Goal: Task Accomplishment & Management: Manage account settings

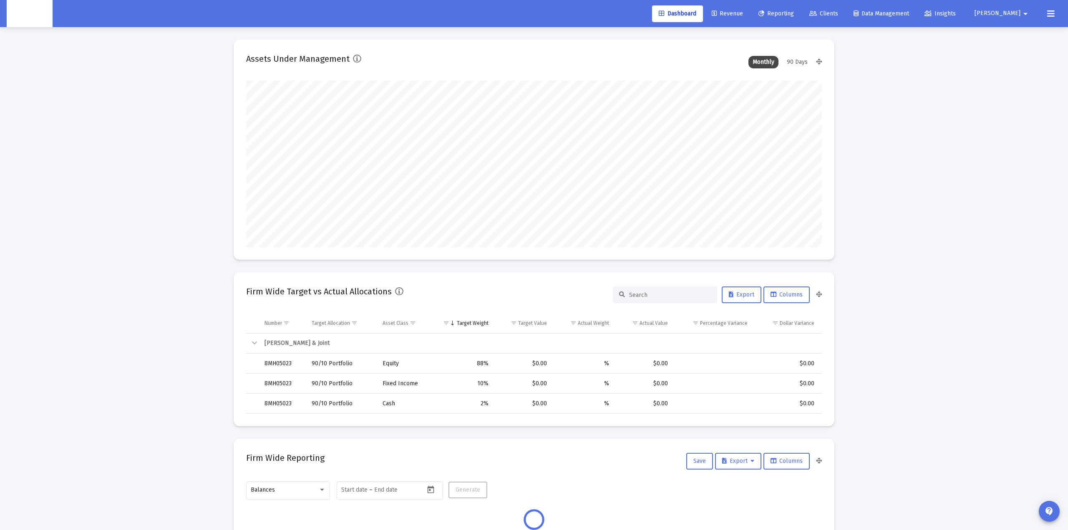
type input "[DATE]"
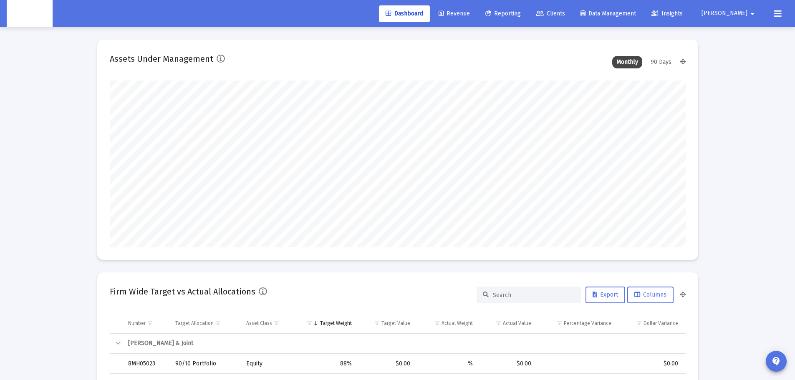
scroll to position [167, 269]
click at [747, 16] on button "Zoe arrow_drop_down" at bounding box center [729, 13] width 76 height 17
click at [747, 33] on span "Settings" at bounding box center [758, 35] width 25 height 20
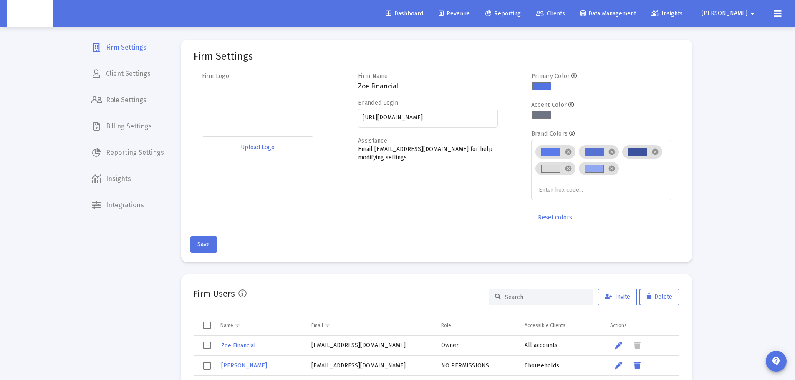
click at [526, 295] on input at bounding box center [546, 297] width 82 height 7
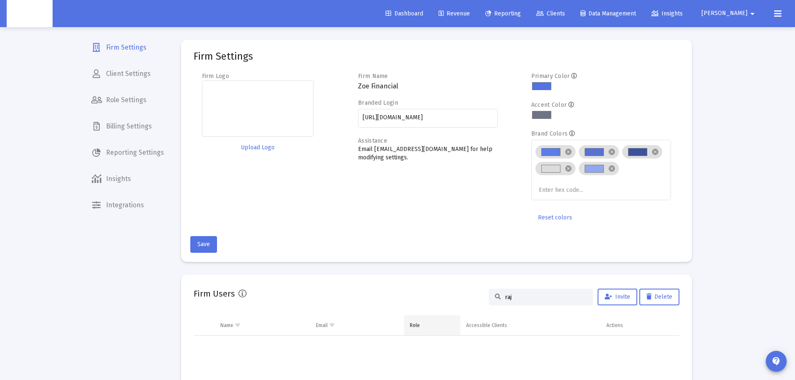
scroll to position [55, 0]
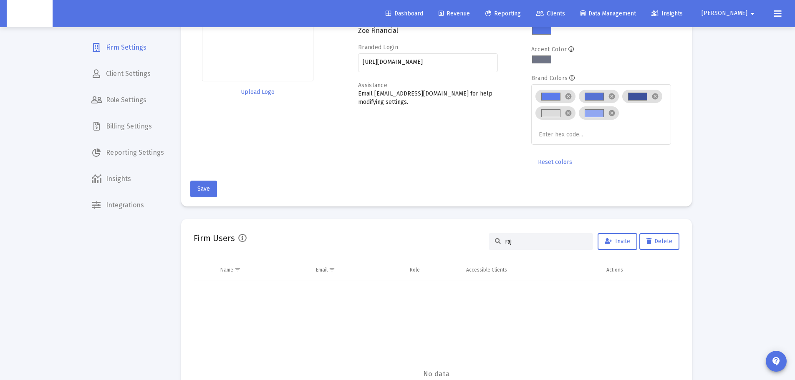
drag, startPoint x: 525, startPoint y: 246, endPoint x: 440, endPoint y: 247, distance: 84.7
click at [441, 247] on div "Firm Users raj Invite Delete" at bounding box center [437, 242] width 486 height 20
type input "raj"
click at [608, 239] on icon at bounding box center [608, 242] width 8 height 6
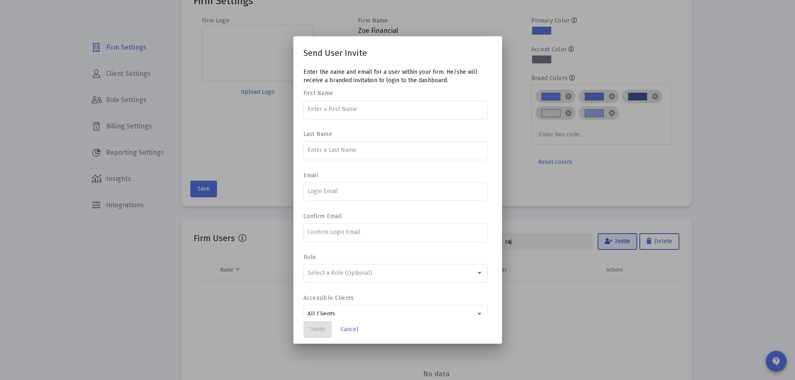
scroll to position [0, 0]
type input "[PERSON_NAME]"
paste input "[EMAIL_ADDRESS][DOMAIN_NAME]"
type input "[EMAIL_ADDRESS][DOMAIN_NAME]"
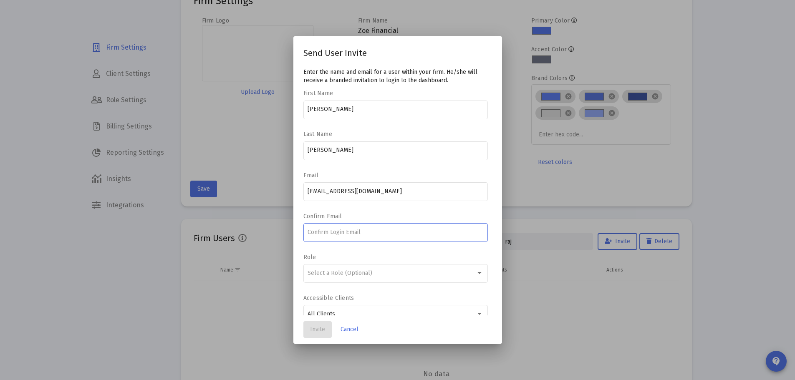
paste input "[EMAIL_ADDRESS][DOMAIN_NAME]"
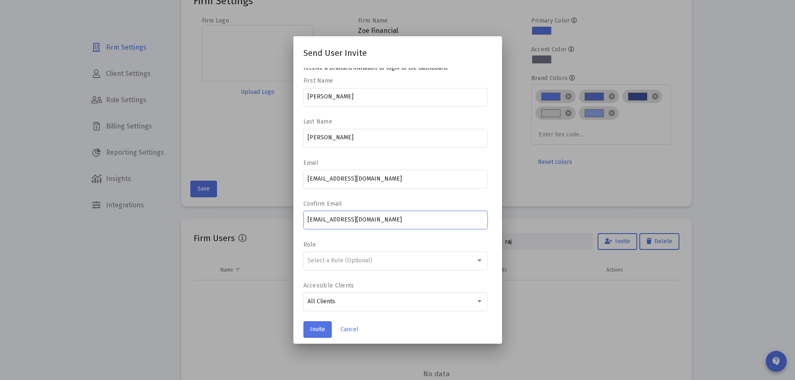
scroll to position [18, 0]
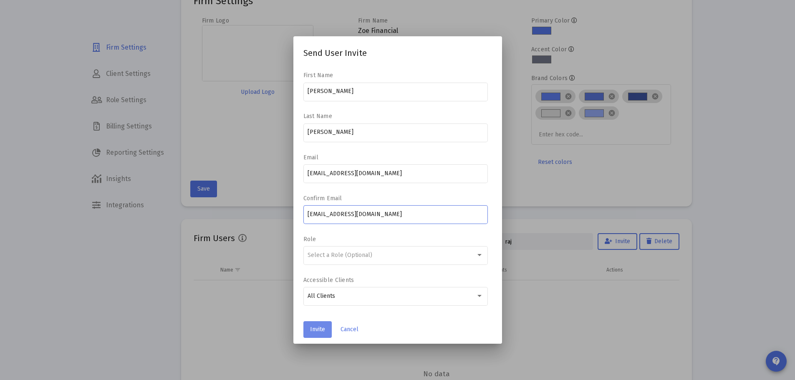
type input "[EMAIL_ADDRESS][DOMAIN_NAME]"
click at [317, 327] on span "Invite" at bounding box center [317, 329] width 15 height 7
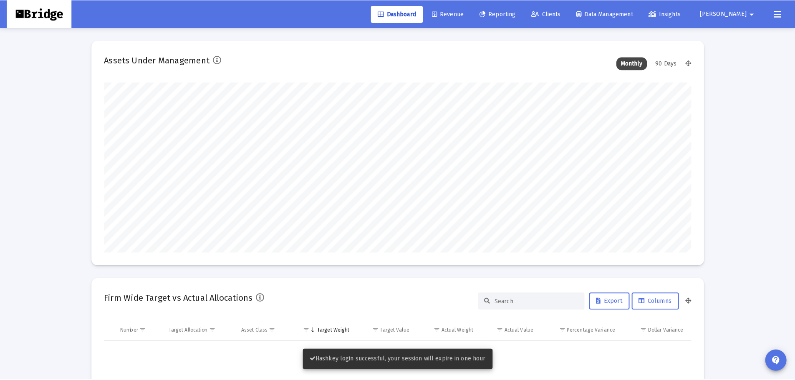
scroll to position [167, 310]
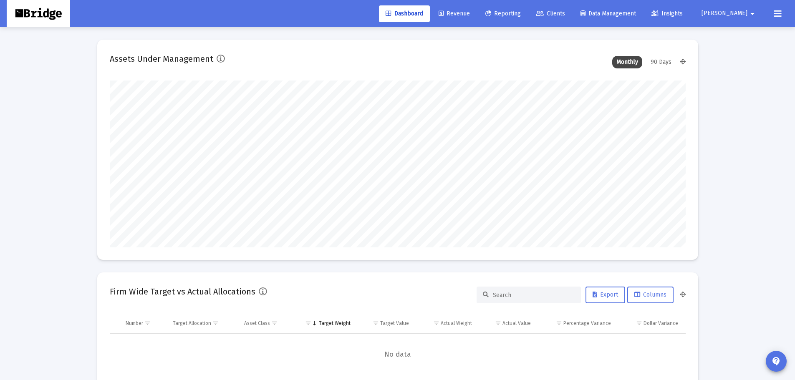
type input "[DATE]"
click at [565, 13] on span "Clients" at bounding box center [550, 13] width 29 height 7
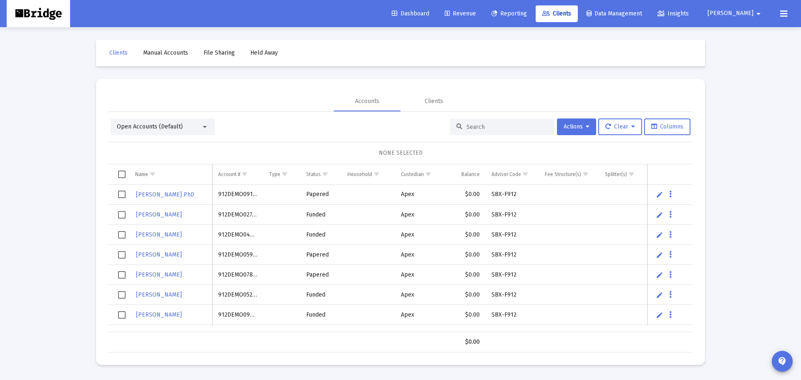
click at [755, 13] on mat-icon "arrow_drop_down" at bounding box center [758, 13] width 10 height 17
click at [750, 41] on span "Settings" at bounding box center [758, 35] width 25 height 20
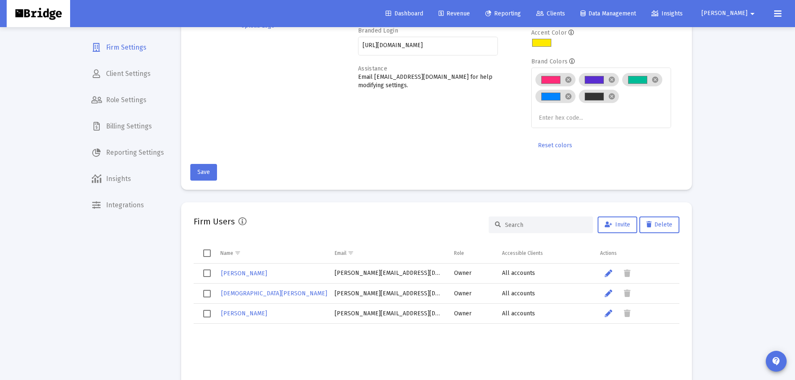
scroll to position [167, 0]
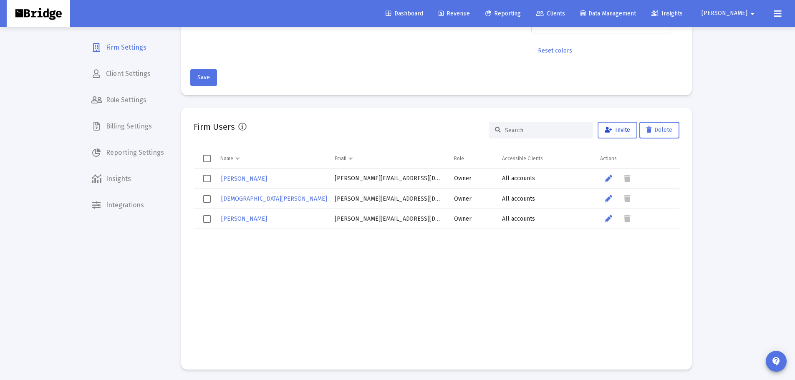
click at [623, 129] on span "Invite" at bounding box center [616, 129] width 25 height 7
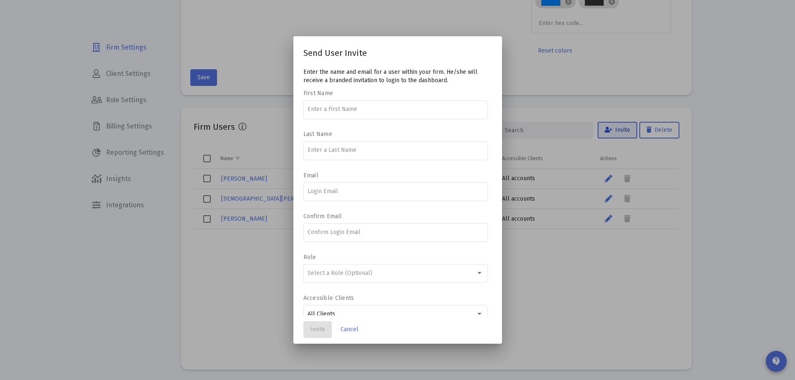
scroll to position [0, 0]
click at [377, 110] on input at bounding box center [395, 109] width 176 height 7
type input "[PERSON_NAME]"
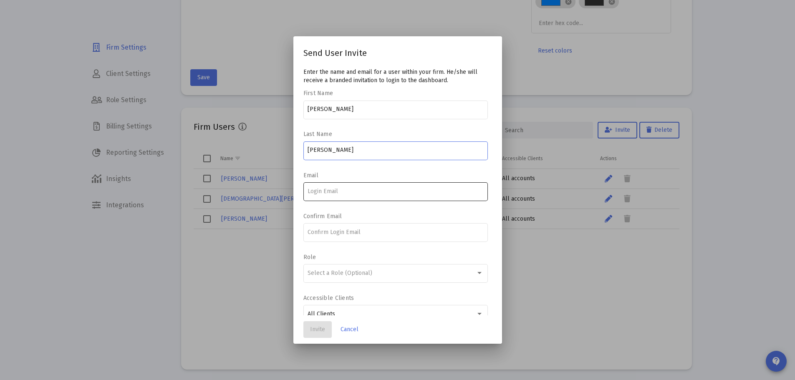
click at [347, 191] on input at bounding box center [395, 191] width 176 height 7
paste input "[EMAIL_ADDRESS][DOMAIN_NAME]"
type input "[EMAIL_ADDRESS][DOMAIN_NAME]"
click at [331, 227] on div at bounding box center [395, 232] width 176 height 20
paste input "[EMAIL_ADDRESS][DOMAIN_NAME]"
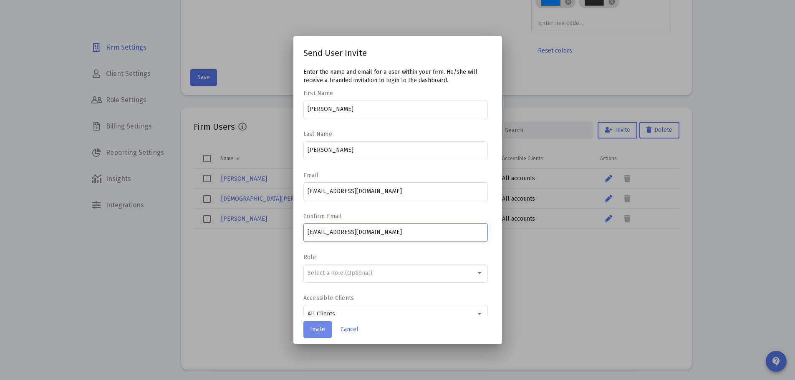
type input "[EMAIL_ADDRESS][DOMAIN_NAME]"
click at [317, 328] on span "Invite" at bounding box center [317, 329] width 15 height 7
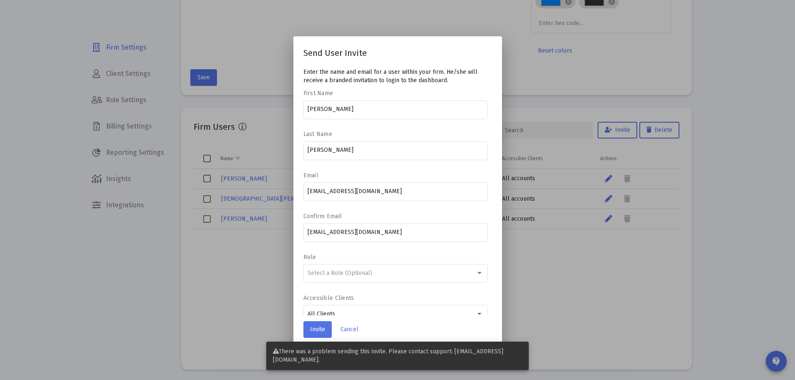
click at [595, 269] on div at bounding box center [397, 190] width 795 height 380
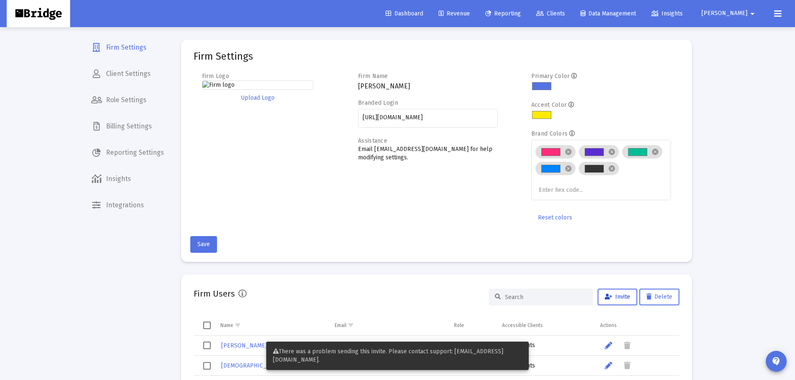
scroll to position [167, 0]
